Goal: Task Accomplishment & Management: Use online tool/utility

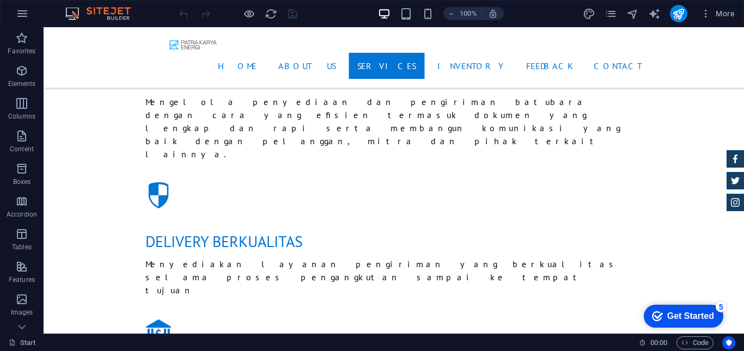
scroll to position [1370, 0]
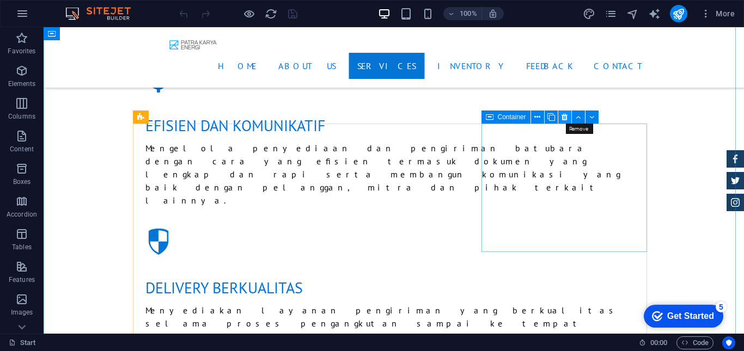
click at [564, 117] on icon at bounding box center [564, 117] width 6 height 11
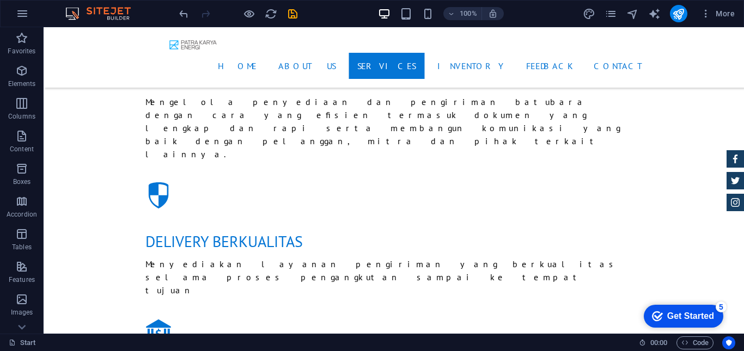
scroll to position [1407, 0]
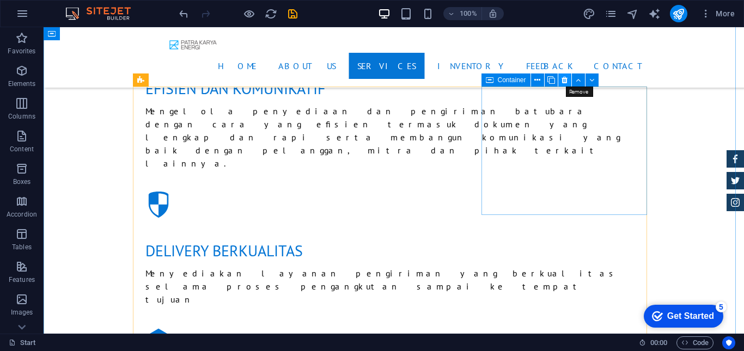
click at [561, 80] on button at bounding box center [564, 80] width 13 height 13
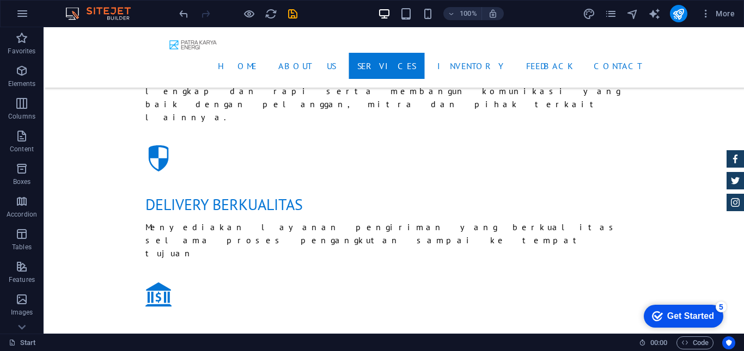
scroll to position [1463, 0]
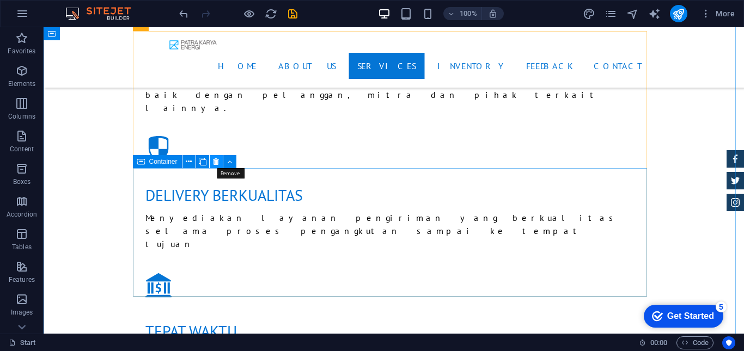
click at [216, 163] on icon at bounding box center [216, 161] width 6 height 11
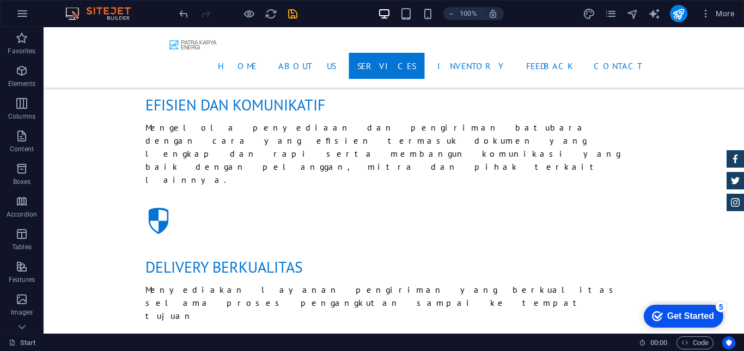
scroll to position [1363, 0]
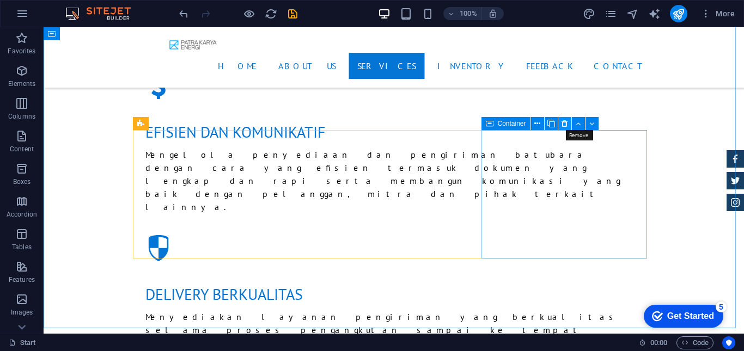
click at [564, 125] on icon at bounding box center [564, 123] width 6 height 11
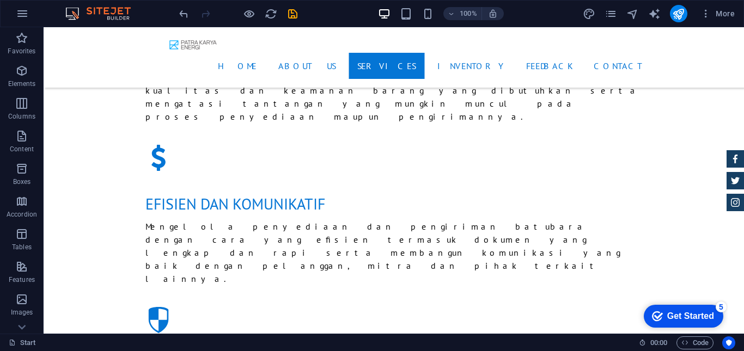
scroll to position [1300, 0]
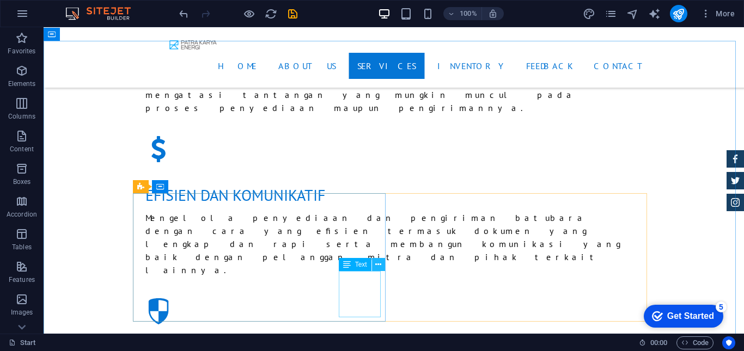
click at [378, 266] on icon at bounding box center [378, 264] width 6 height 11
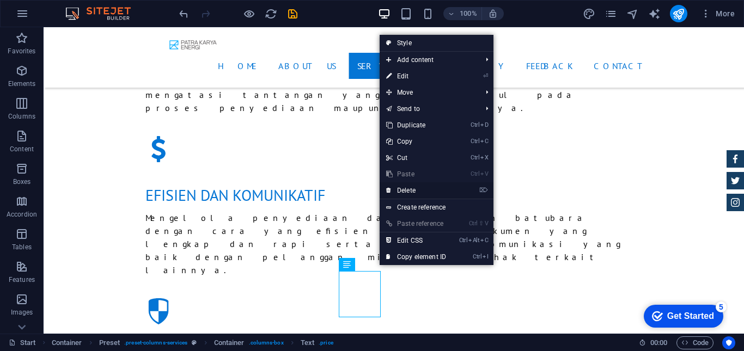
click at [404, 187] on link "⌦ Delete" at bounding box center [416, 190] width 73 height 16
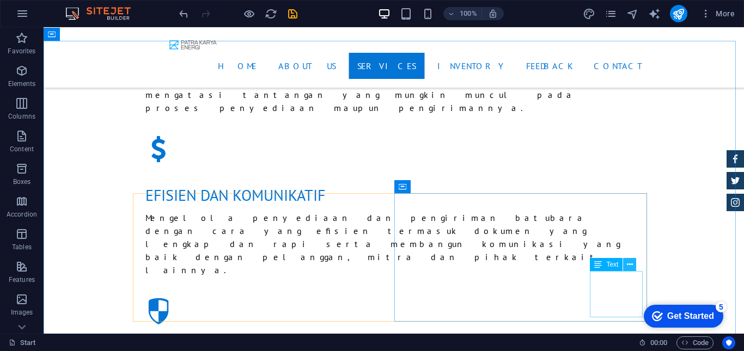
click at [630, 265] on icon at bounding box center [630, 264] width 6 height 11
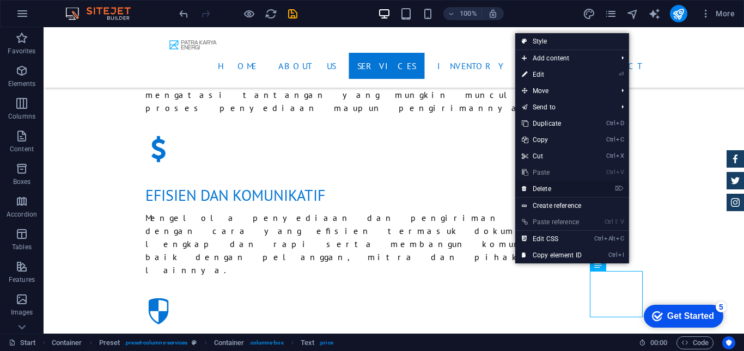
click at [537, 186] on link "⌦ Delete" at bounding box center [551, 189] width 73 height 16
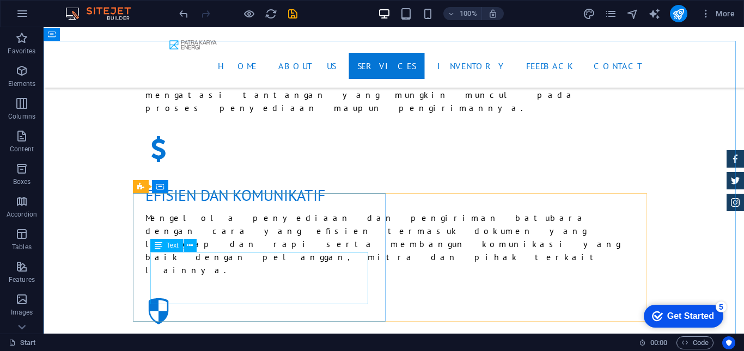
click at [170, 248] on span "Text" at bounding box center [173, 245] width 12 height 7
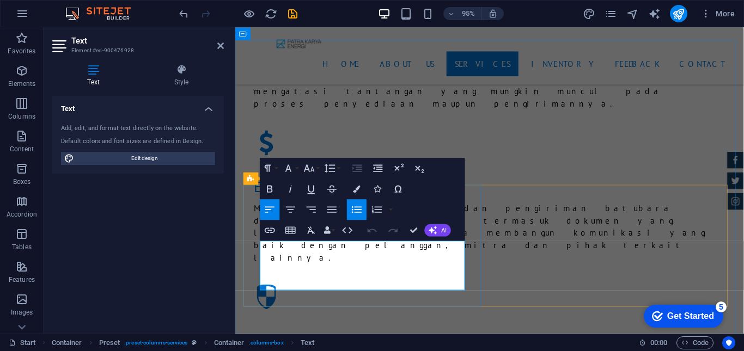
drag, startPoint x: 315, startPoint y: 297, endPoint x: 268, endPoint y: 256, distance: 61.8
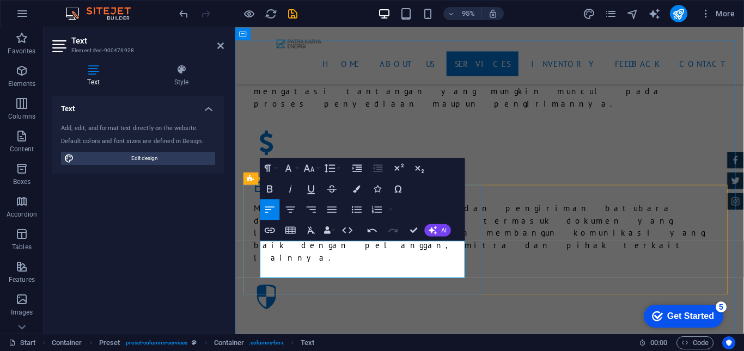
scroll to position [799, 1]
click at [294, 211] on icon "button" at bounding box center [290, 210] width 13 height 13
click at [266, 211] on icon "button" at bounding box center [270, 210] width 13 height 13
click at [293, 214] on icon "button" at bounding box center [290, 210] width 13 height 13
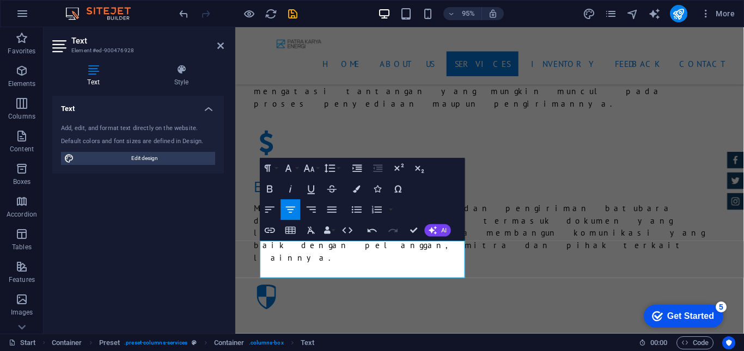
click at [194, 207] on div "Text Add, edit, and format text directly on the website. Default colors and fon…" at bounding box center [138, 210] width 172 height 229
click at [219, 48] on icon at bounding box center [220, 45] width 7 height 9
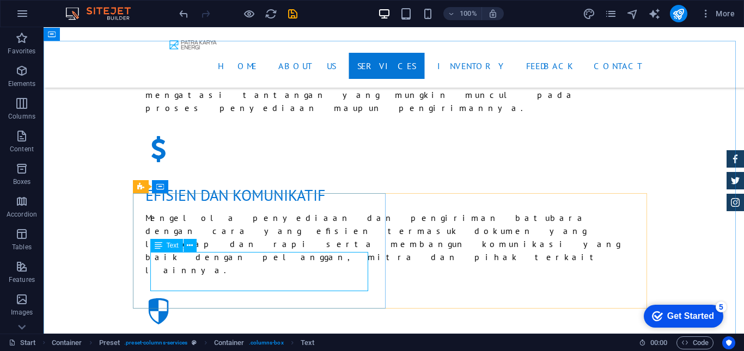
click at [161, 245] on icon at bounding box center [159, 245] width 8 height 13
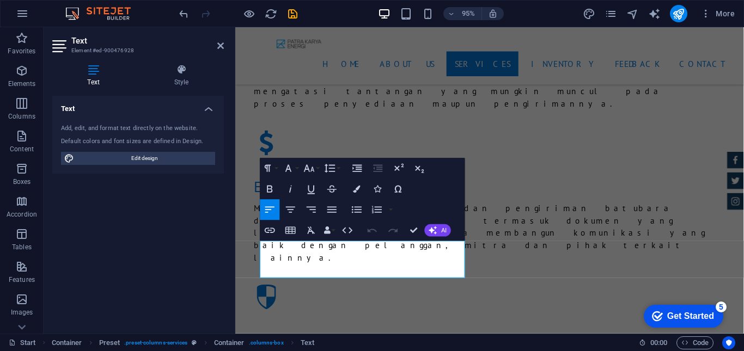
click at [270, 211] on icon "button" at bounding box center [270, 210] width 13 height 13
drag, startPoint x: 393, startPoint y: 287, endPoint x: 258, endPoint y: 254, distance: 138.9
click at [268, 212] on icon "button" at bounding box center [269, 210] width 9 height 6
click at [214, 47] on header "Text Element #ed-900476928" at bounding box center [138, 41] width 172 height 28
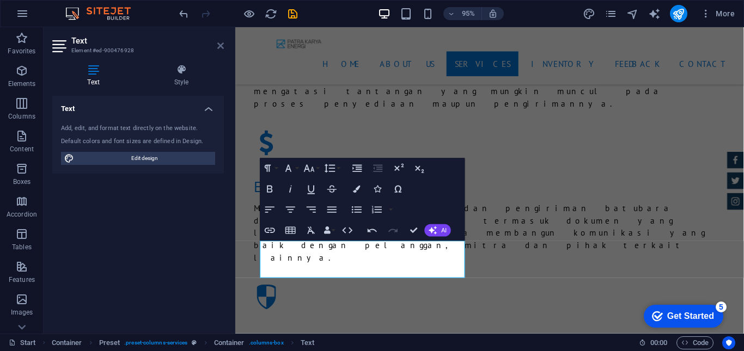
click at [220, 45] on icon at bounding box center [220, 45] width 7 height 9
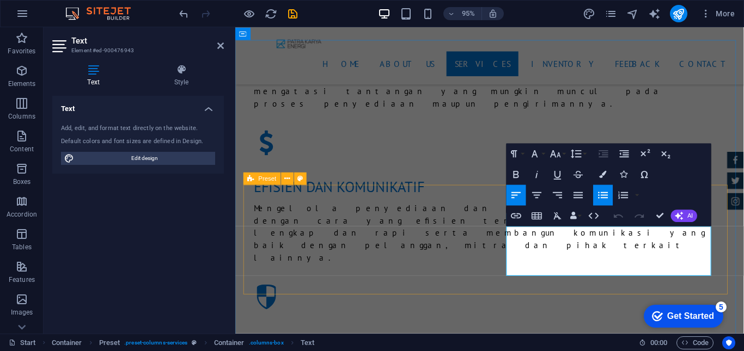
drag, startPoint x: 586, startPoint y: 285, endPoint x: 502, endPoint y: 221, distance: 105.6
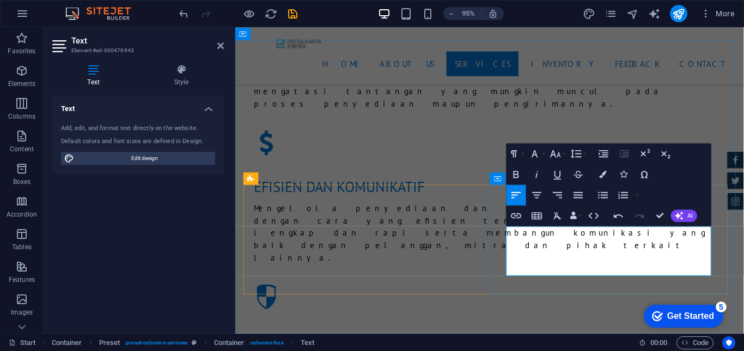
scroll to position [860, 0]
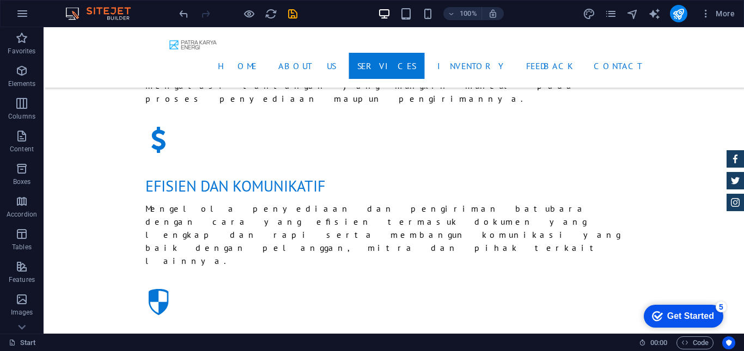
scroll to position [1354, 0]
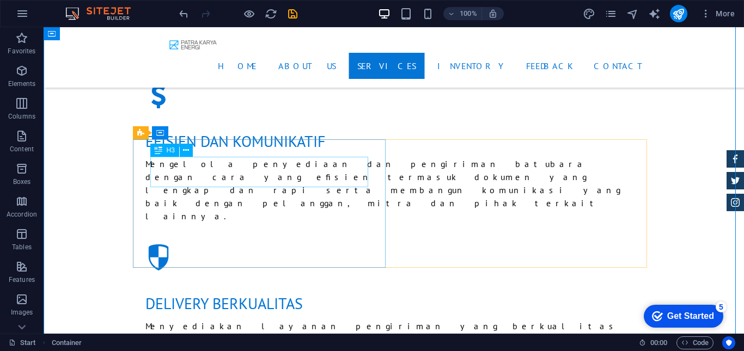
click at [166, 149] on div "H3" at bounding box center [164, 150] width 29 height 13
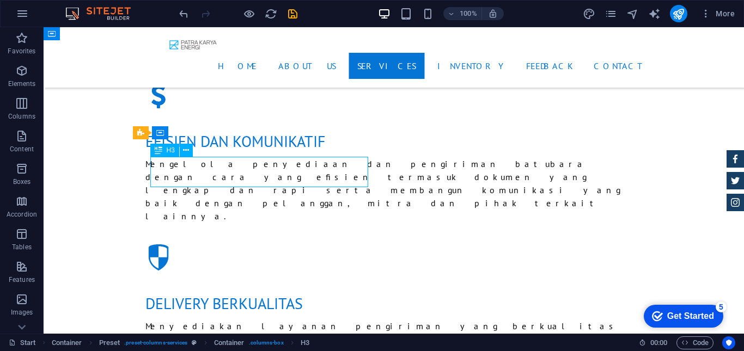
click at [166, 149] on div "H3" at bounding box center [164, 150] width 29 height 13
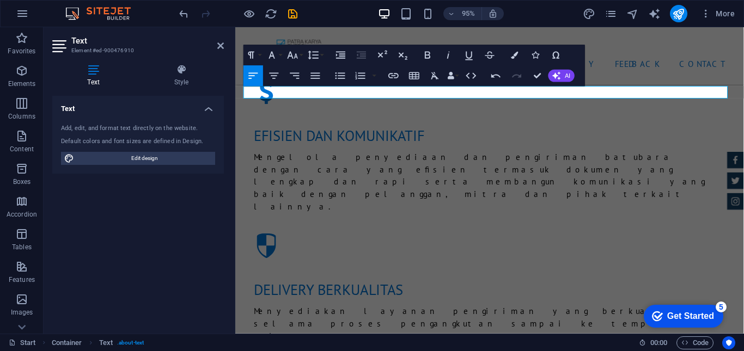
click at [139, 210] on div "Text Add, edit, and format text directly on the website. Default colors and fon…" at bounding box center [138, 210] width 172 height 229
click at [218, 45] on icon at bounding box center [220, 45] width 7 height 9
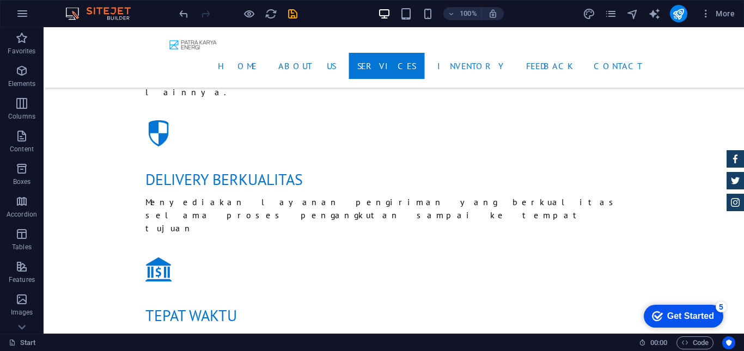
scroll to position [1505, 0]
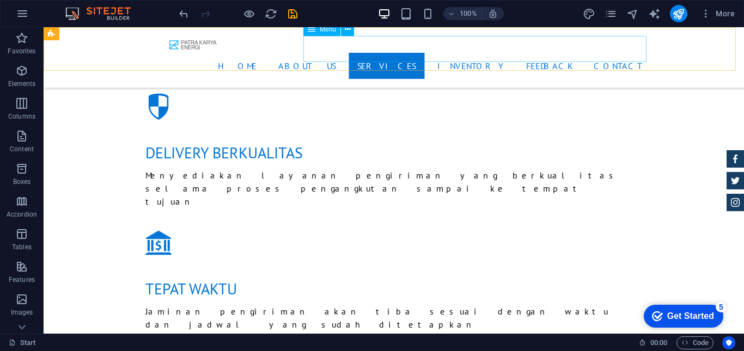
click at [496, 53] on nav "Home About us Services Inventory Feedback Contact" at bounding box center [394, 66] width 514 height 26
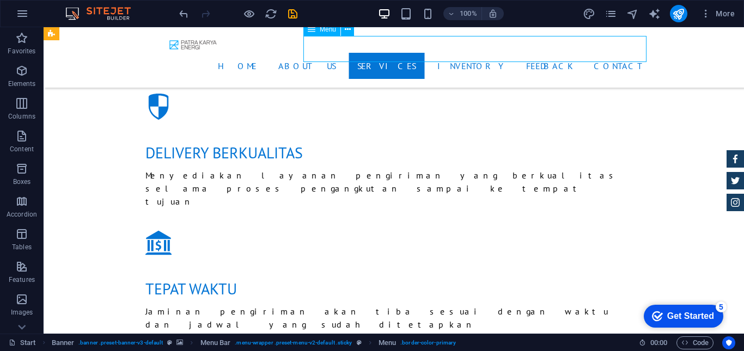
click at [496, 53] on nav "Home About us Services Inventory Feedback Contact" at bounding box center [394, 66] width 514 height 26
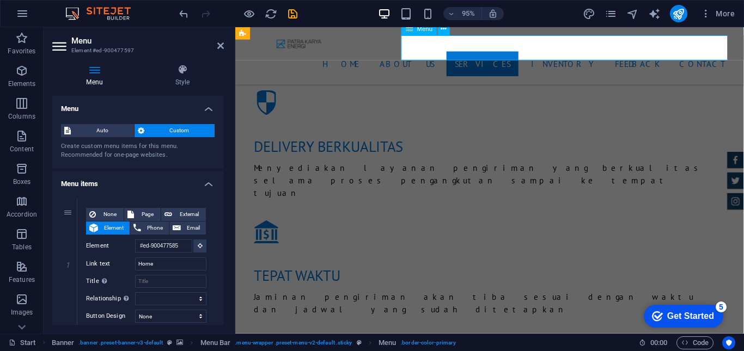
click at [592, 53] on nav "Home About us Services Inventory Feedback Contact" at bounding box center [503, 66] width 514 height 26
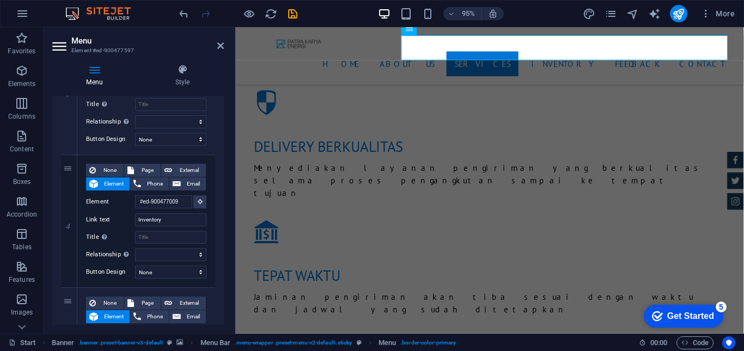
scroll to position [444, 0]
click at [166, 221] on input "Inventory" at bounding box center [170, 218] width 71 height 13
type input "I"
type input "P"
select select
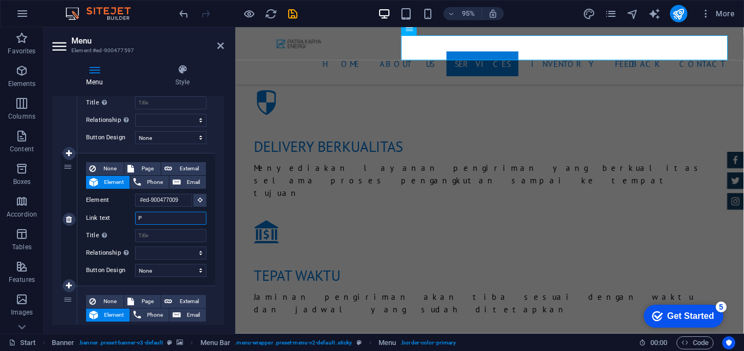
select select
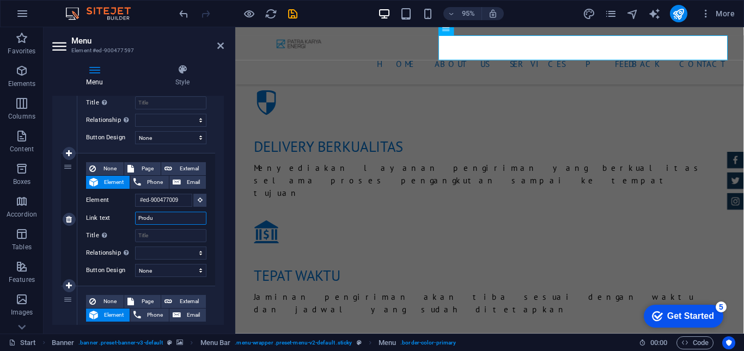
type input "Produk"
select select
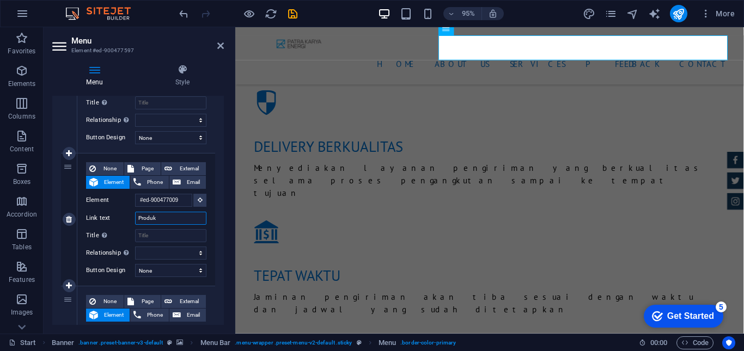
select select
type input "Produk"
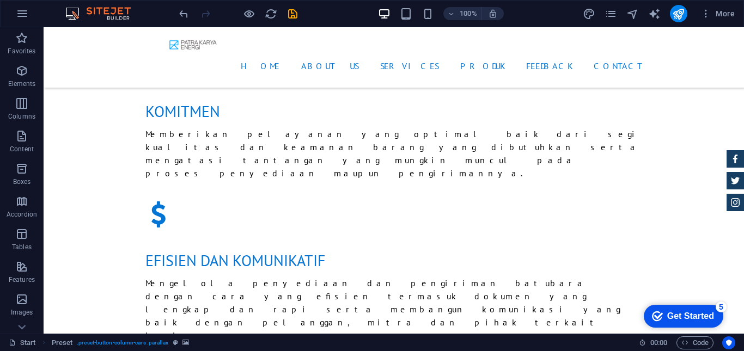
scroll to position [1217, 0]
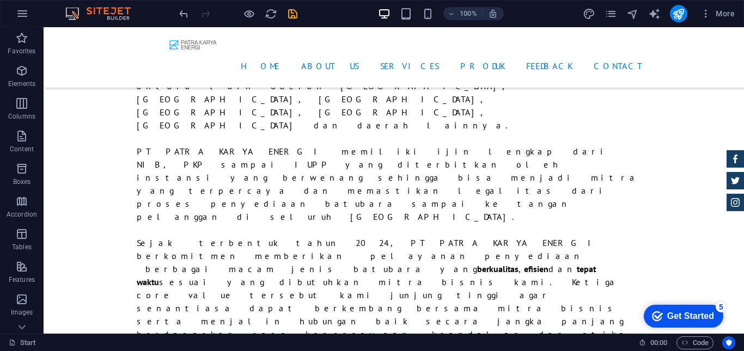
scroll to position [906, 0]
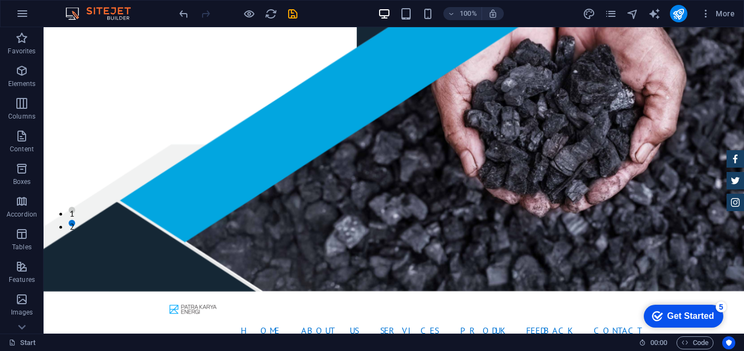
scroll to position [27, 0]
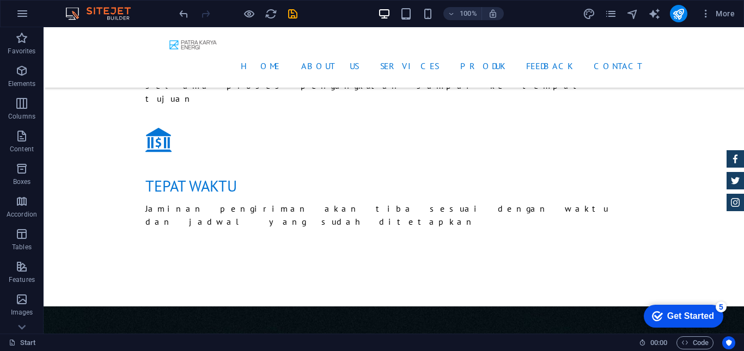
scroll to position [1635, 0]
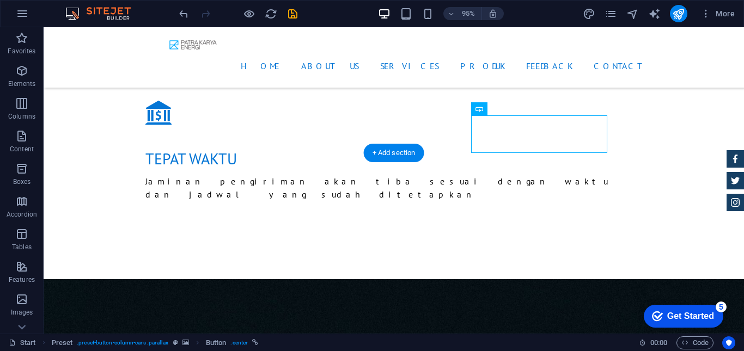
drag, startPoint x: 447, startPoint y: 133, endPoint x: 618, endPoint y: 128, distance: 171.1
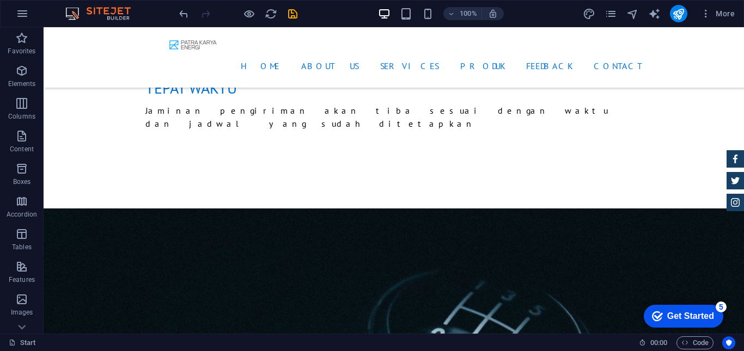
scroll to position [1653, 0]
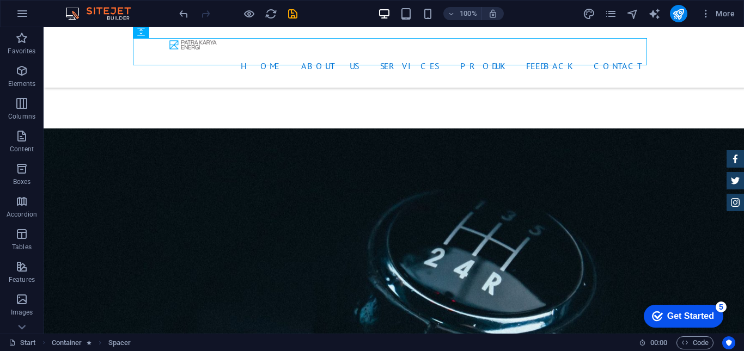
scroll to position [1723, 0]
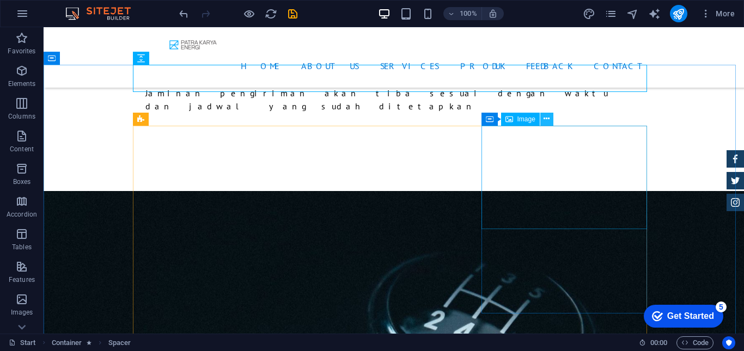
click at [547, 121] on icon at bounding box center [546, 118] width 6 height 11
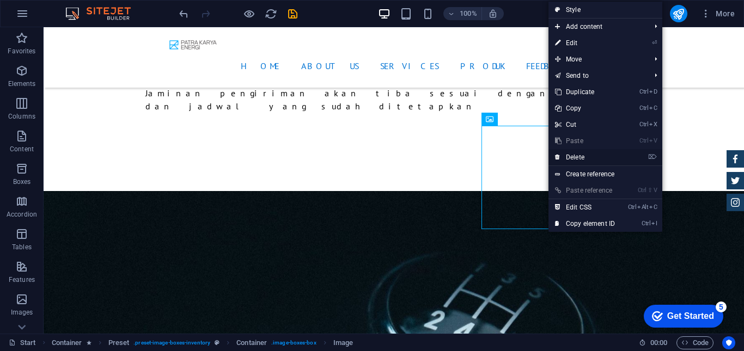
click at [566, 155] on link "⌦ Delete" at bounding box center [584, 157] width 73 height 16
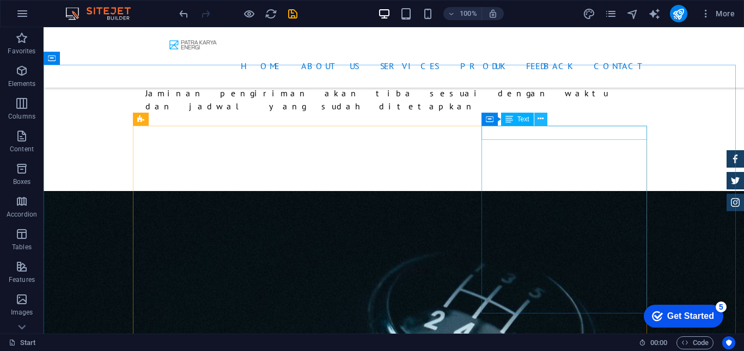
click at [538, 121] on icon at bounding box center [540, 118] width 6 height 11
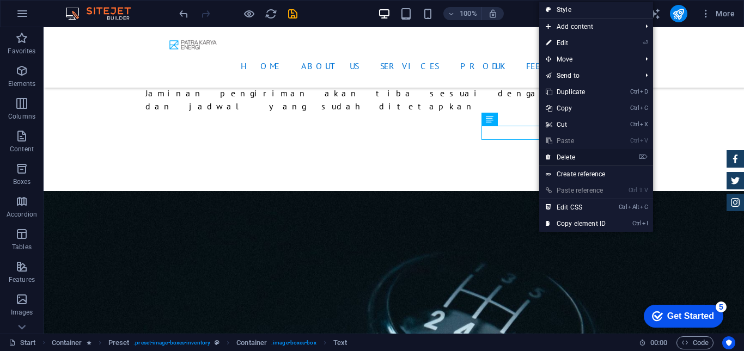
drag, startPoint x: 560, startPoint y: 157, endPoint x: 517, endPoint y: 130, distance: 50.9
click at [560, 157] on link "⌦ Delete" at bounding box center [575, 157] width 73 height 16
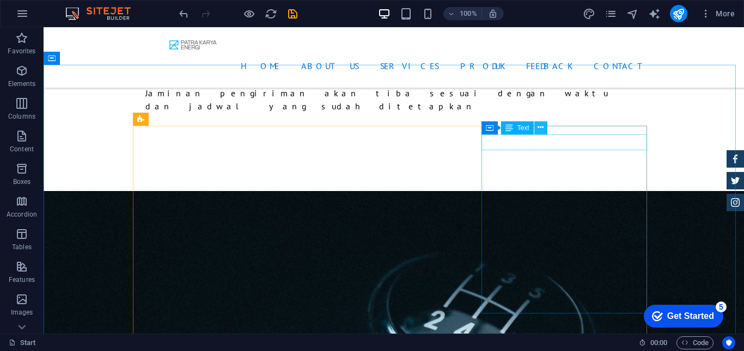
click at [543, 131] on icon at bounding box center [540, 127] width 6 height 11
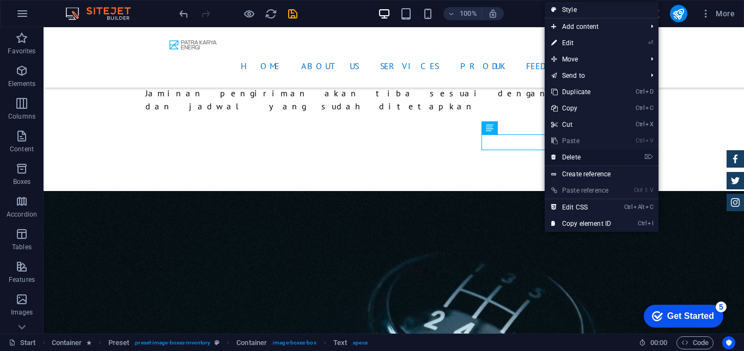
click at [564, 157] on link "⌦ Delete" at bounding box center [581, 157] width 73 height 16
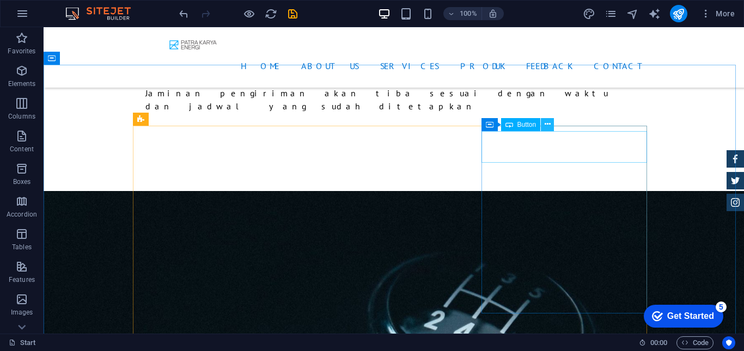
click at [550, 129] on icon at bounding box center [548, 124] width 6 height 11
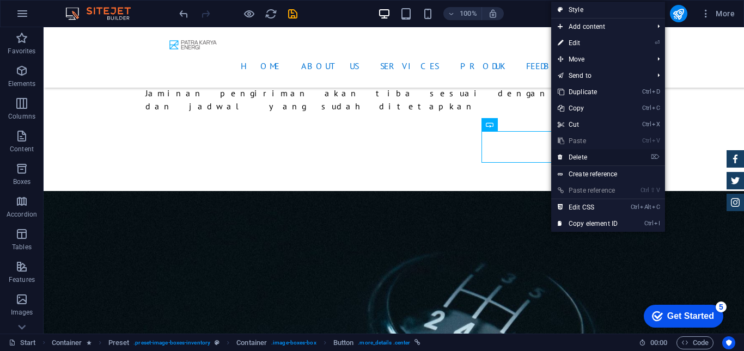
click at [571, 158] on link "⌦ Delete" at bounding box center [587, 157] width 73 height 16
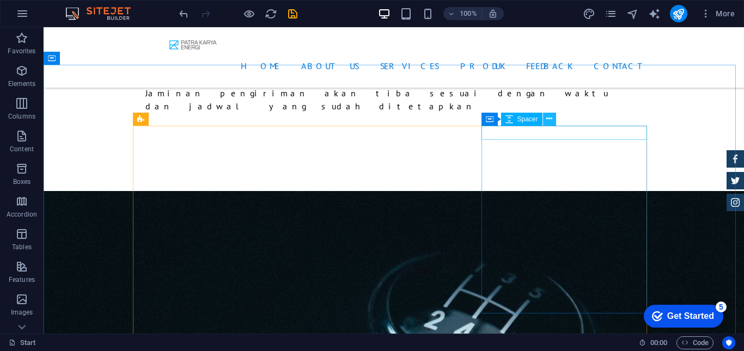
click at [547, 122] on icon at bounding box center [549, 118] width 6 height 11
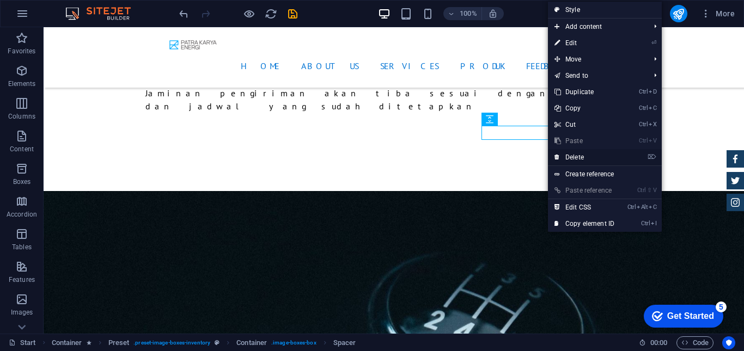
click at [573, 157] on link "⌦ Delete" at bounding box center [584, 157] width 73 height 16
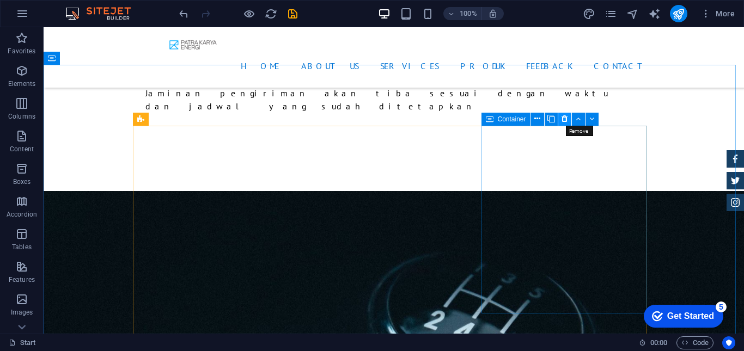
click at [562, 122] on icon at bounding box center [564, 118] width 6 height 11
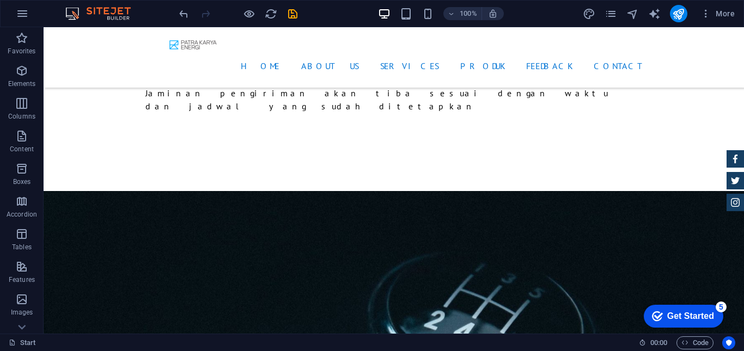
scroll to position [1679, 0]
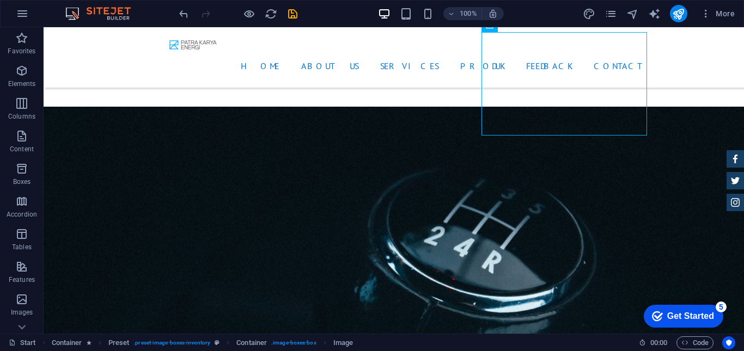
scroll to position [1817, 0]
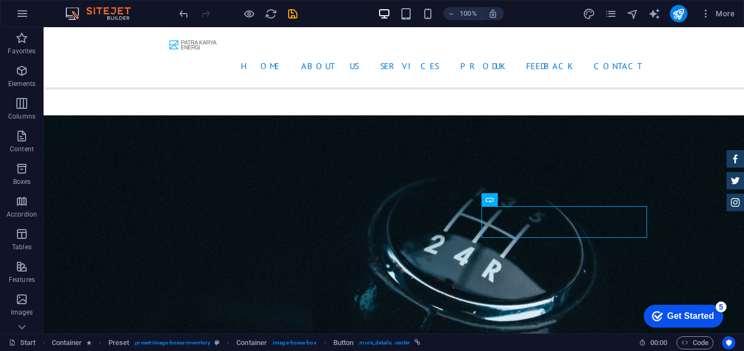
scroll to position [1691, 0]
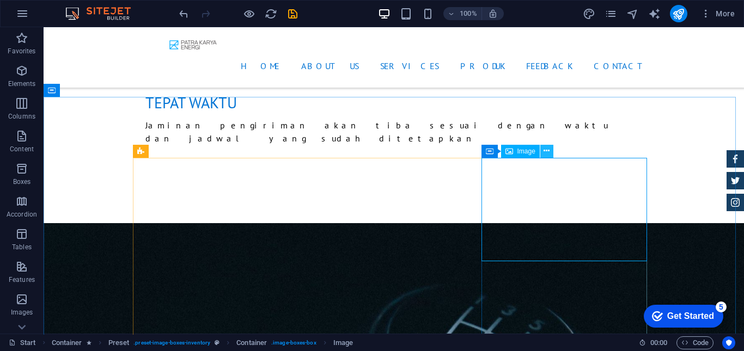
click at [549, 154] on icon at bounding box center [546, 150] width 6 height 11
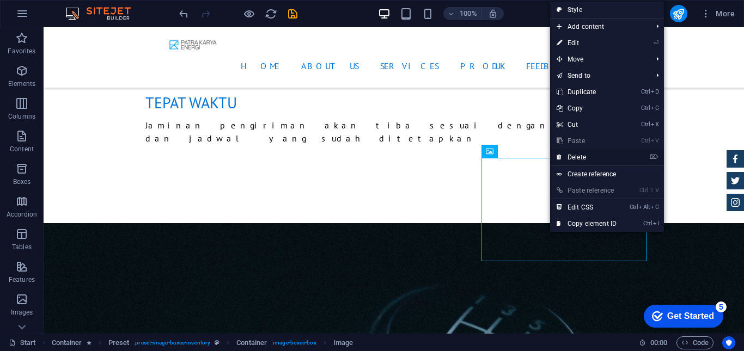
click at [570, 155] on link "⌦ Delete" at bounding box center [586, 157] width 73 height 16
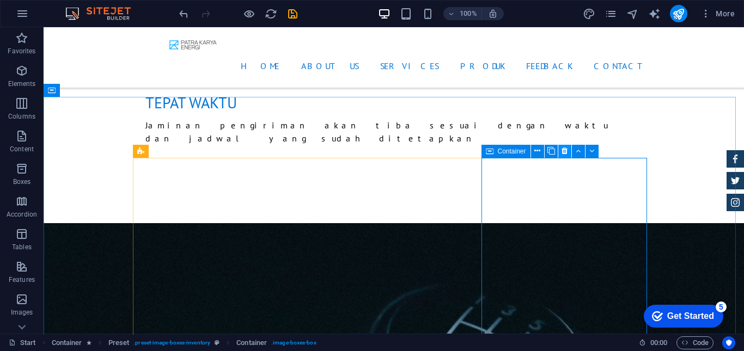
click at [563, 146] on icon at bounding box center [564, 150] width 6 height 11
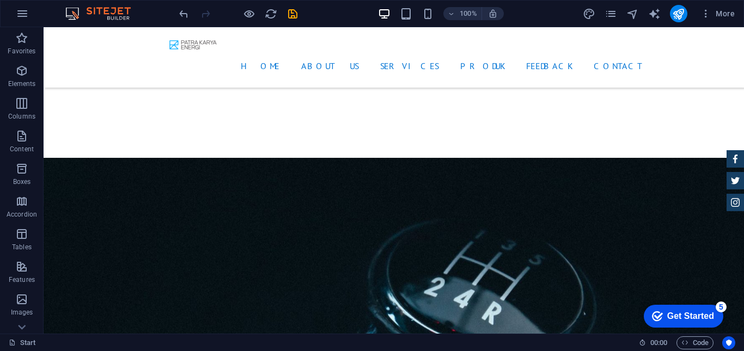
scroll to position [1728, 0]
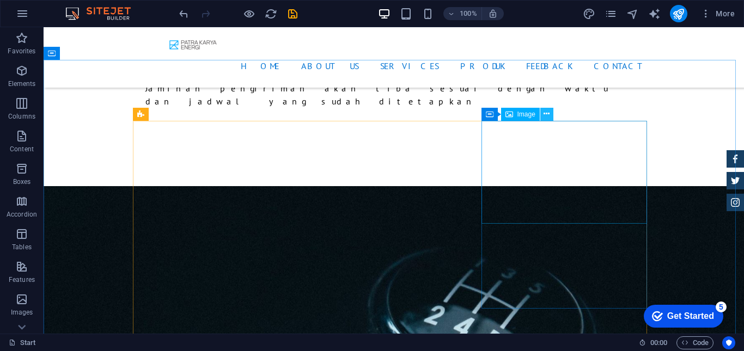
click at [549, 117] on icon at bounding box center [546, 113] width 6 height 11
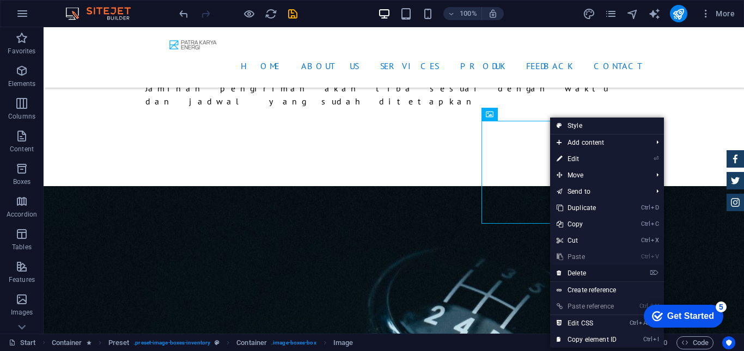
click at [583, 273] on link "⌦ Delete" at bounding box center [586, 273] width 73 height 16
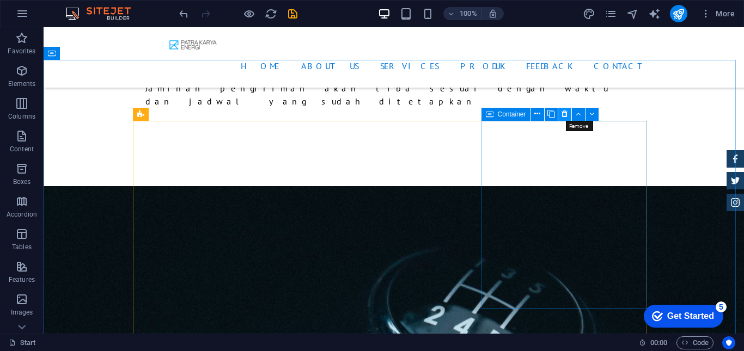
click at [564, 113] on icon at bounding box center [564, 113] width 6 height 11
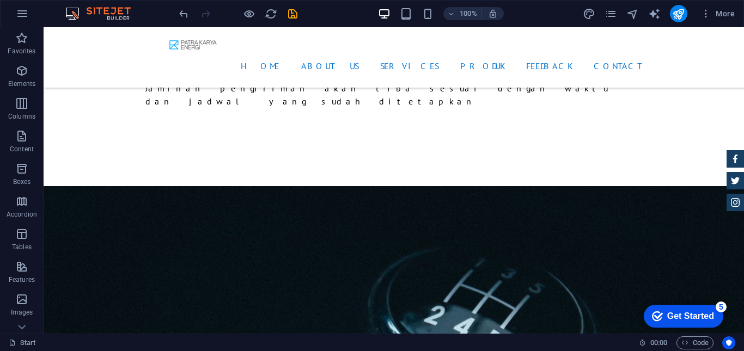
scroll to position [1686, 0]
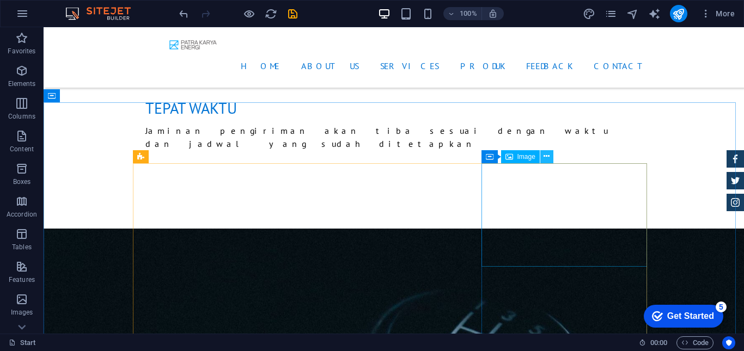
click at [545, 157] on icon at bounding box center [546, 156] width 6 height 11
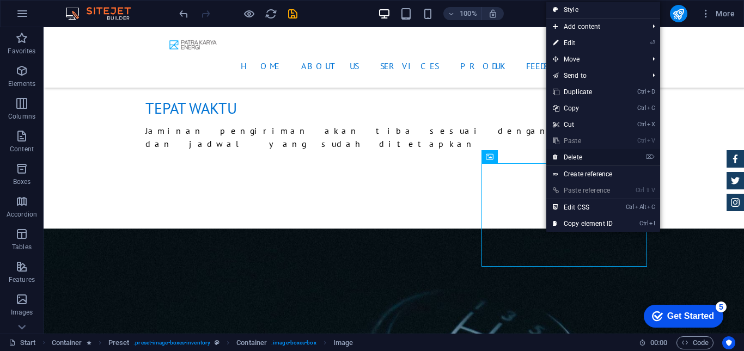
click at [554, 156] on icon at bounding box center [555, 157] width 5 height 16
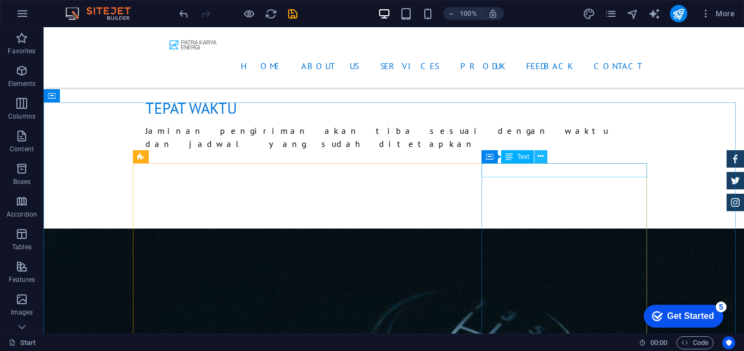
click at [538, 161] on icon at bounding box center [540, 156] width 6 height 11
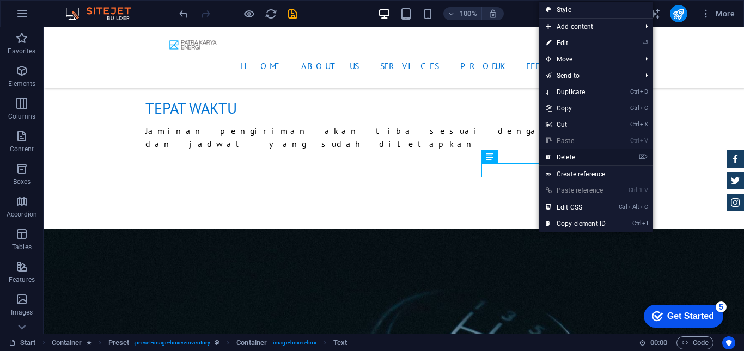
click at [557, 161] on link "⌦ Delete" at bounding box center [575, 157] width 73 height 16
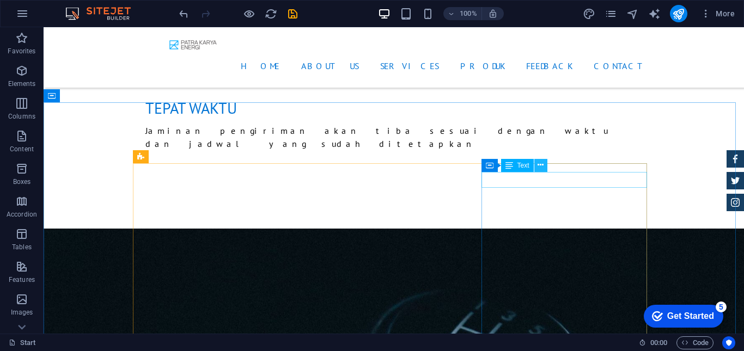
click at [542, 166] on icon at bounding box center [540, 165] width 6 height 11
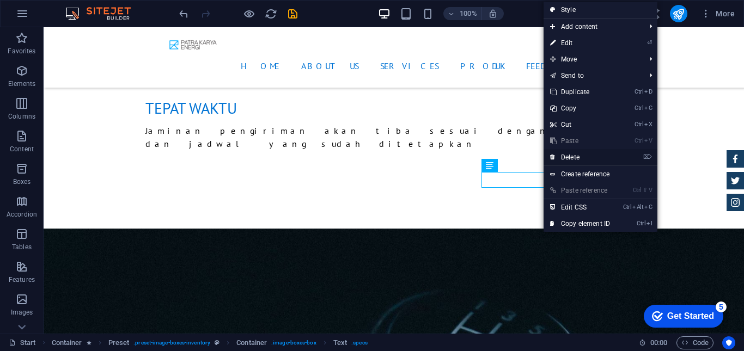
click at [563, 156] on link "⌦ Delete" at bounding box center [579, 157] width 73 height 16
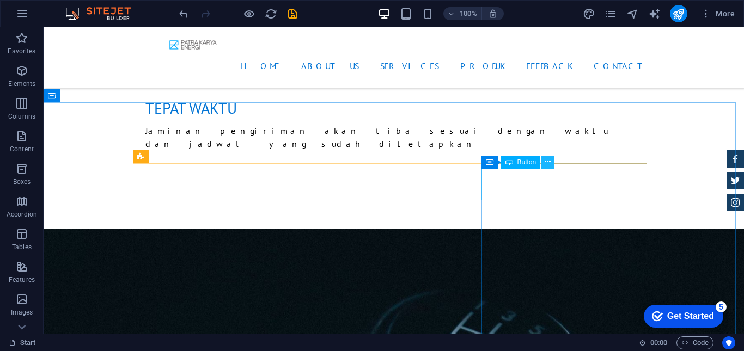
click at [547, 163] on icon at bounding box center [548, 161] width 6 height 11
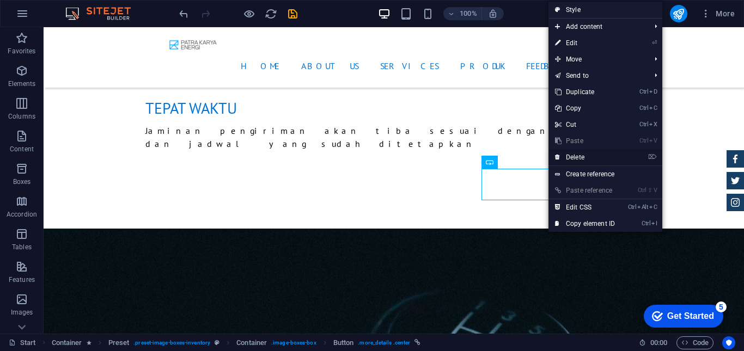
click at [562, 160] on link "⌦ Delete" at bounding box center [584, 157] width 73 height 16
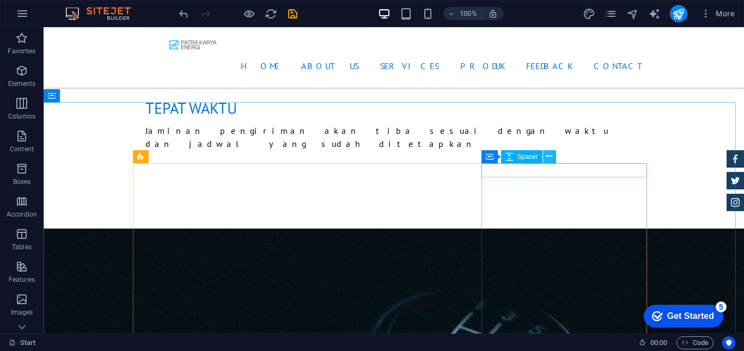
click at [550, 158] on icon at bounding box center [549, 156] width 6 height 11
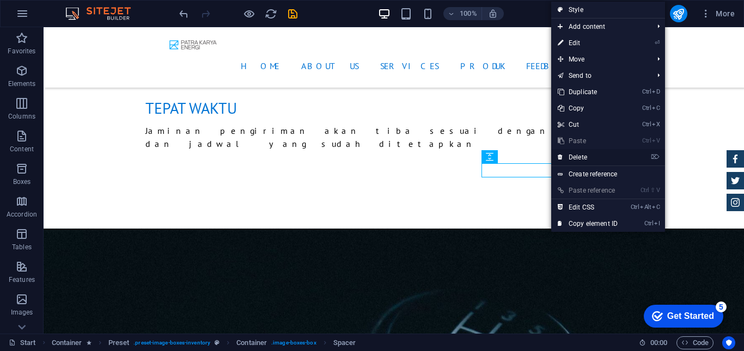
click at [572, 158] on link "⌦ Delete" at bounding box center [587, 157] width 73 height 16
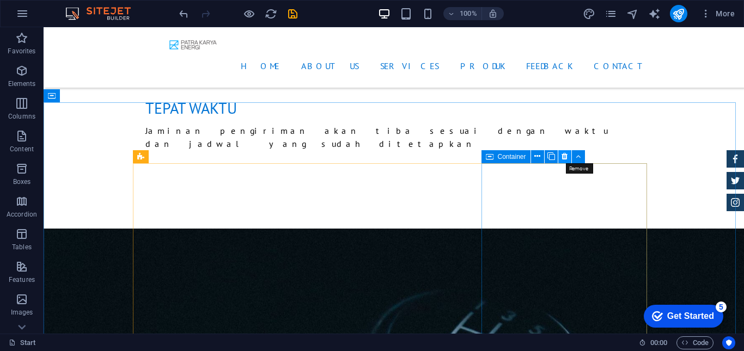
click at [560, 156] on button at bounding box center [564, 156] width 13 height 13
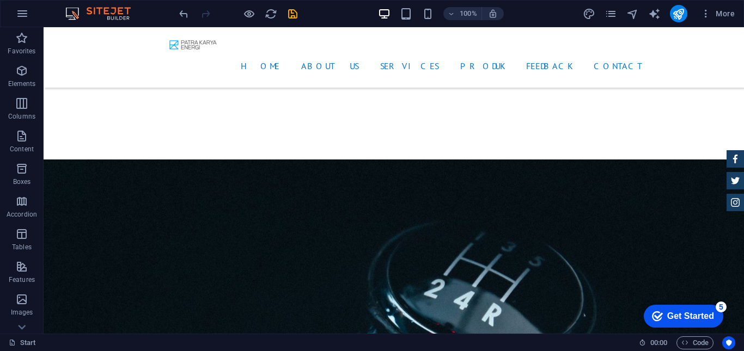
scroll to position [1764, 0]
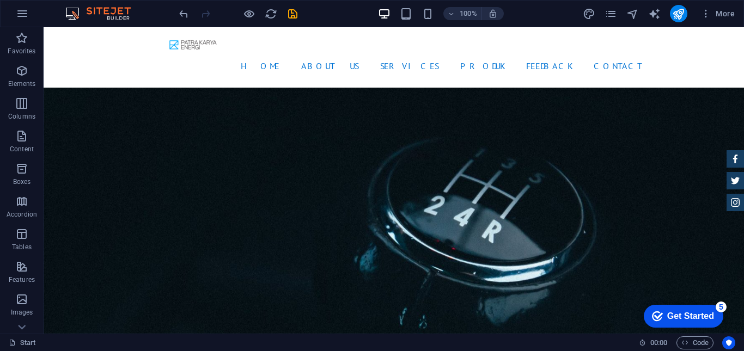
scroll to position [1787, 0]
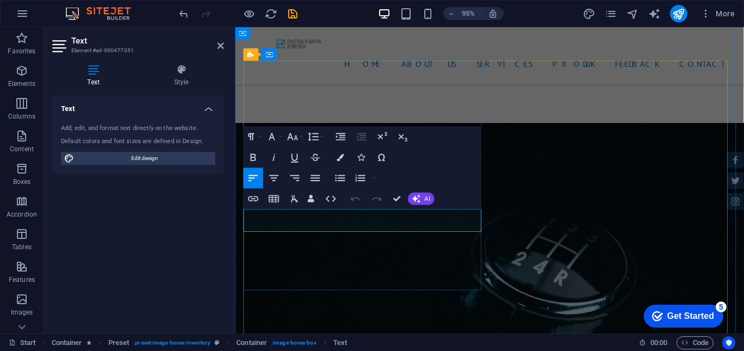
drag, startPoint x: 339, startPoint y: 235, endPoint x: 234, endPoint y: 234, distance: 105.1
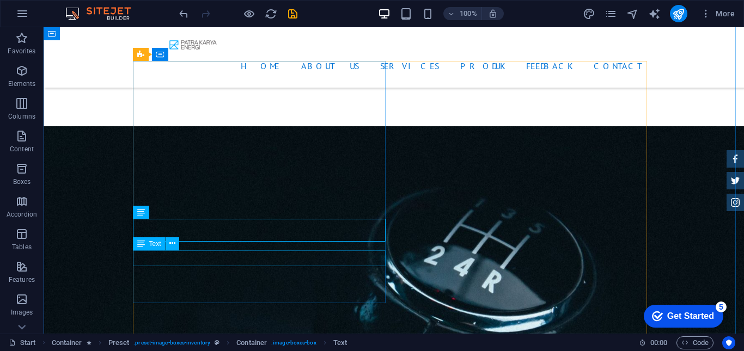
click at [149, 213] on span "Text" at bounding box center [155, 212] width 12 height 7
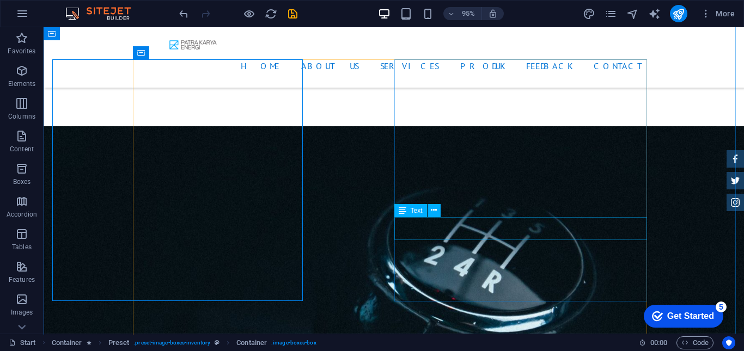
scroll to position [1790, 0]
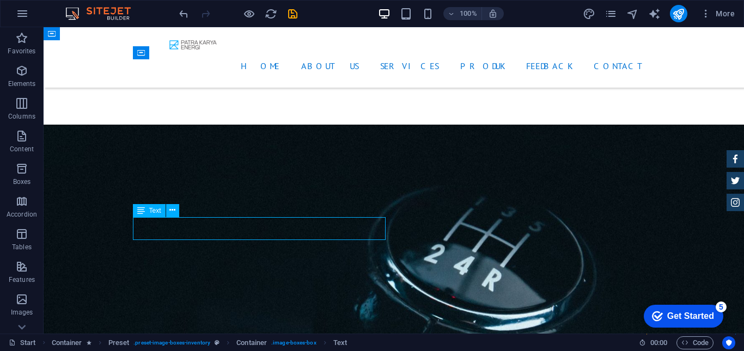
click at [169, 211] on button at bounding box center [172, 210] width 13 height 13
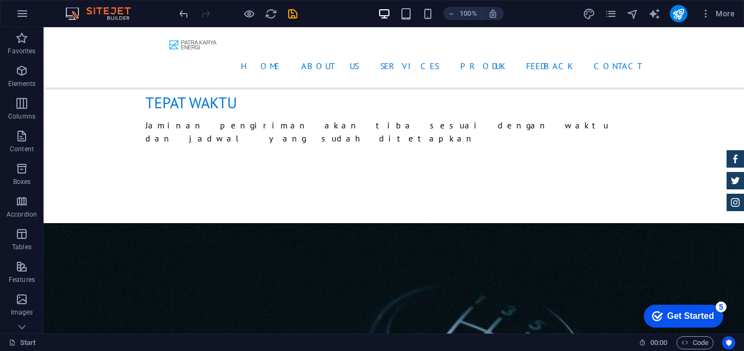
scroll to position [1657, 0]
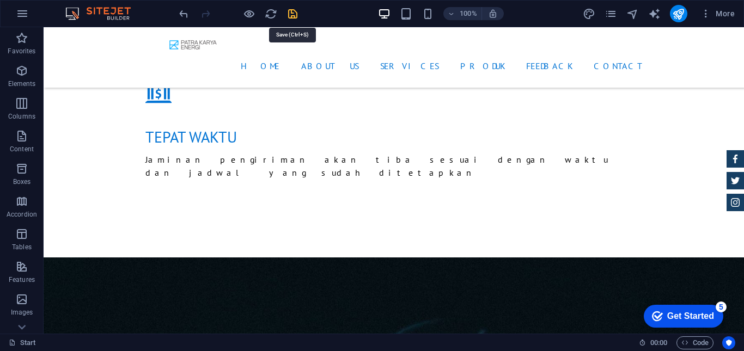
click at [290, 9] on icon "save" at bounding box center [292, 14] width 13 height 13
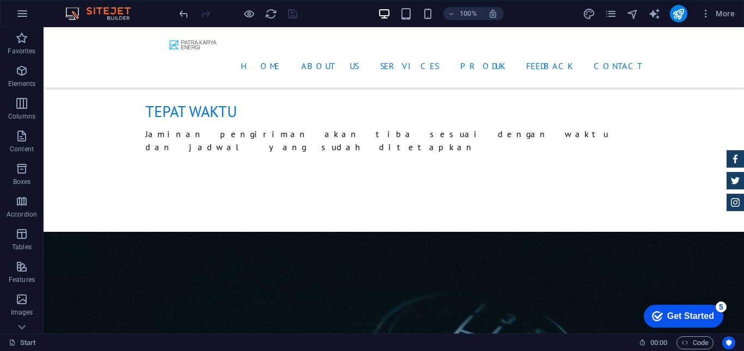
scroll to position [1666, 0]
